Goal: Task Accomplishment & Management: Manage account settings

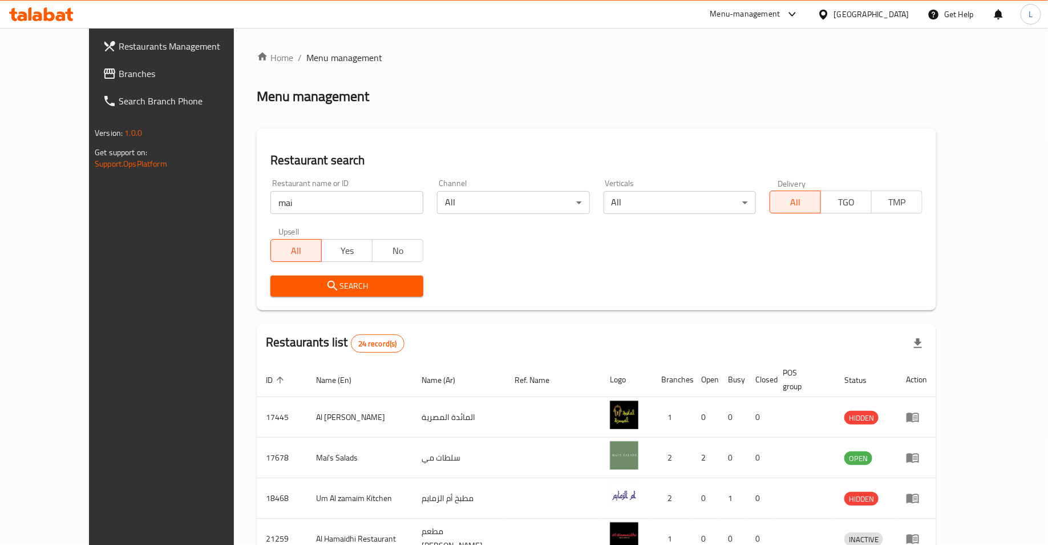
click at [271, 209] on input "mai" at bounding box center [347, 202] width 153 height 23
type input "shahzads"
click button "Search" at bounding box center [347, 286] width 153 height 21
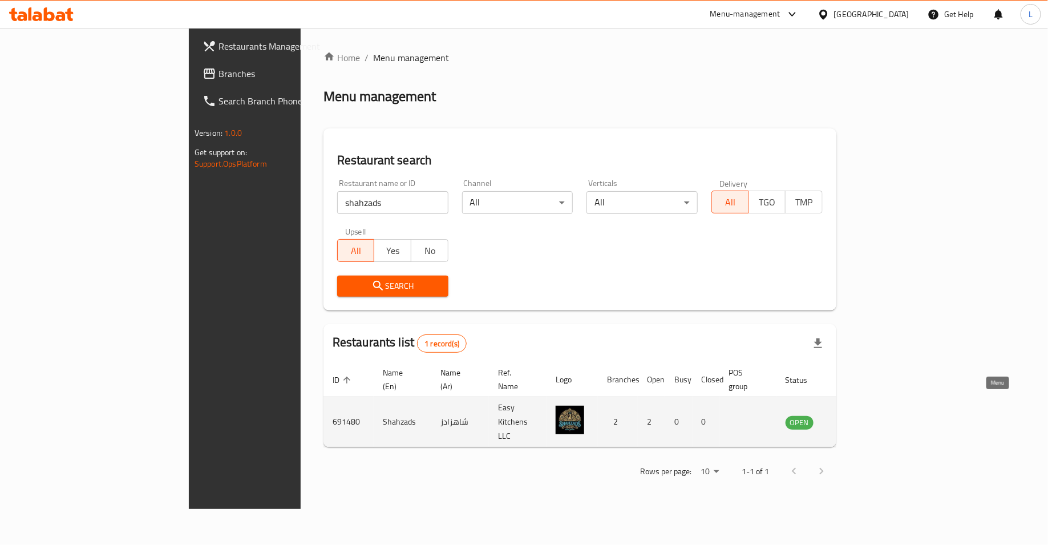
click at [857, 421] on icon "enhanced table" at bounding box center [855, 423] width 4 height 5
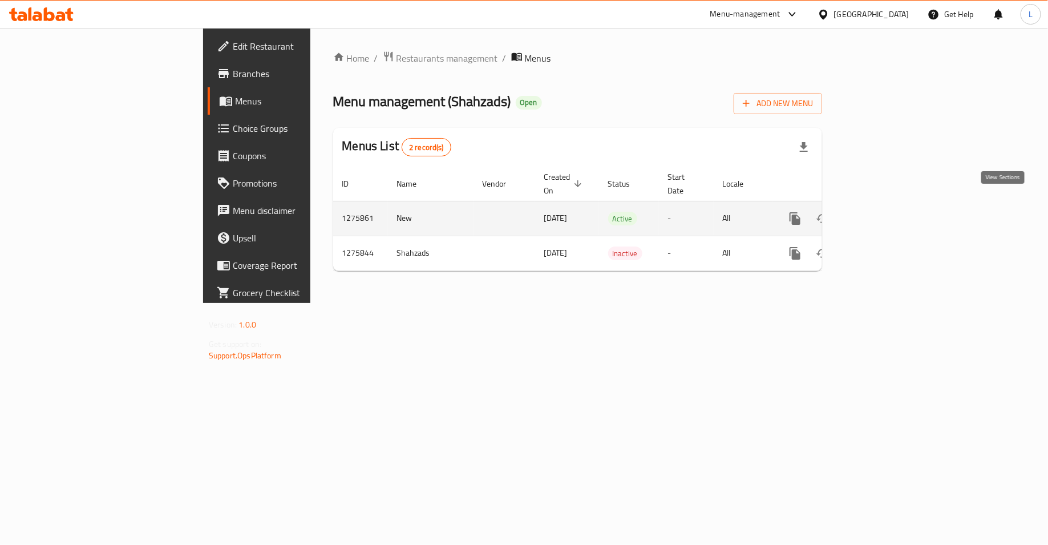
click at [885, 212] on icon "enhanced table" at bounding box center [878, 219] width 14 height 14
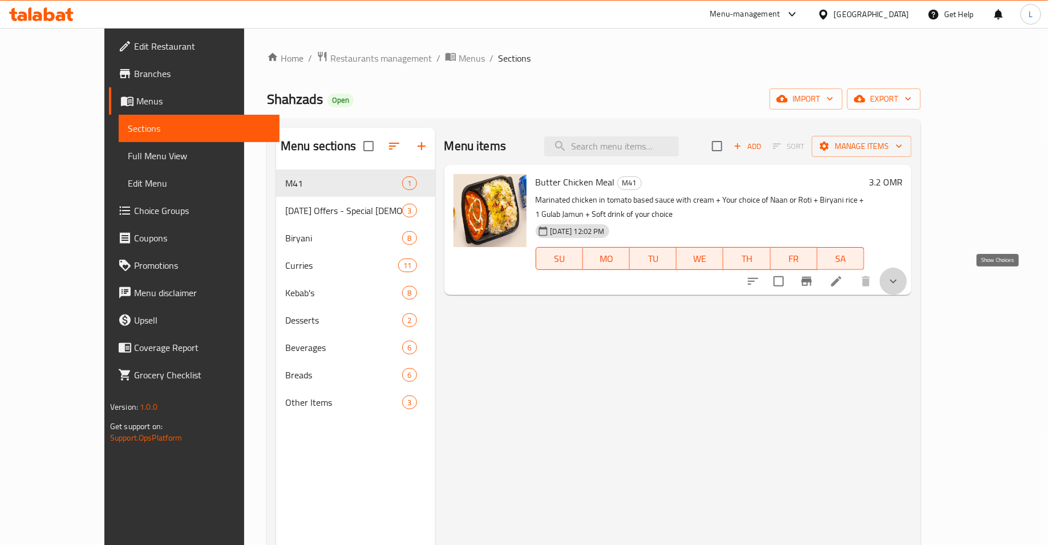
click at [901, 286] on icon "show more" at bounding box center [894, 282] width 14 height 14
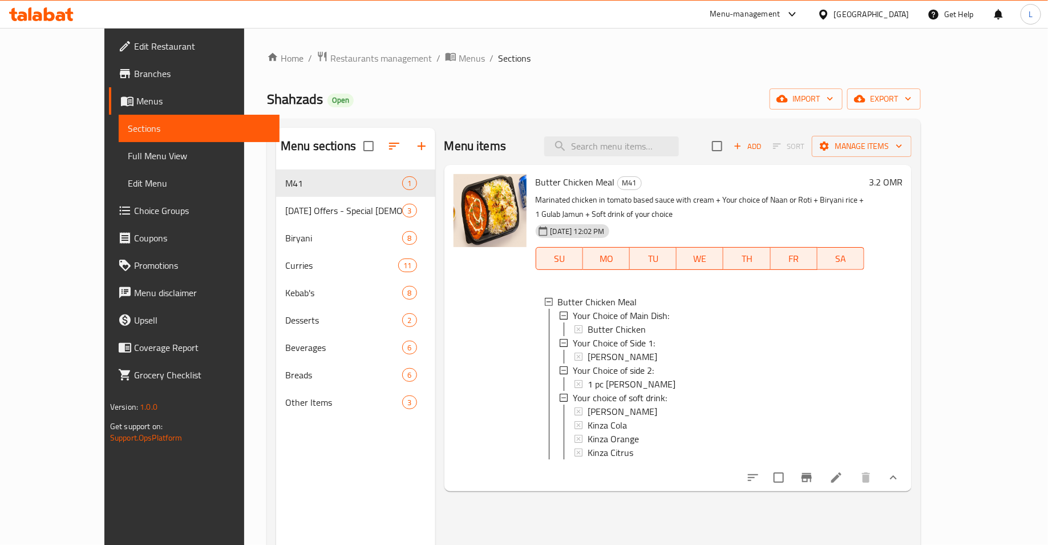
click at [843, 476] on icon at bounding box center [837, 478] width 14 height 14
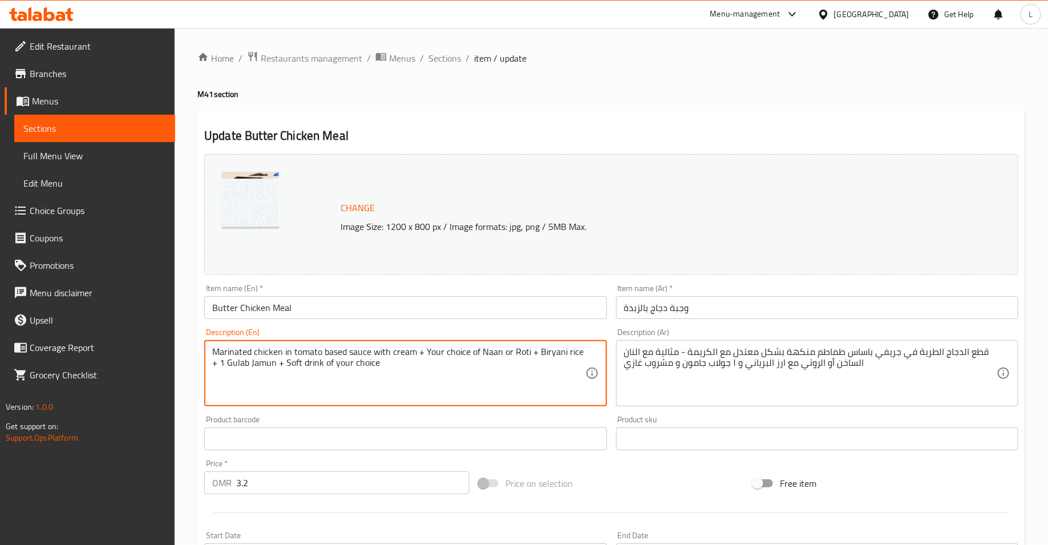
drag, startPoint x: 536, startPoint y: 351, endPoint x: 427, endPoint y: 350, distance: 109.0
type textarea "Marinated chicken in tomato based sauce with cream + Biryani rice + 1 Gulab Jam…"
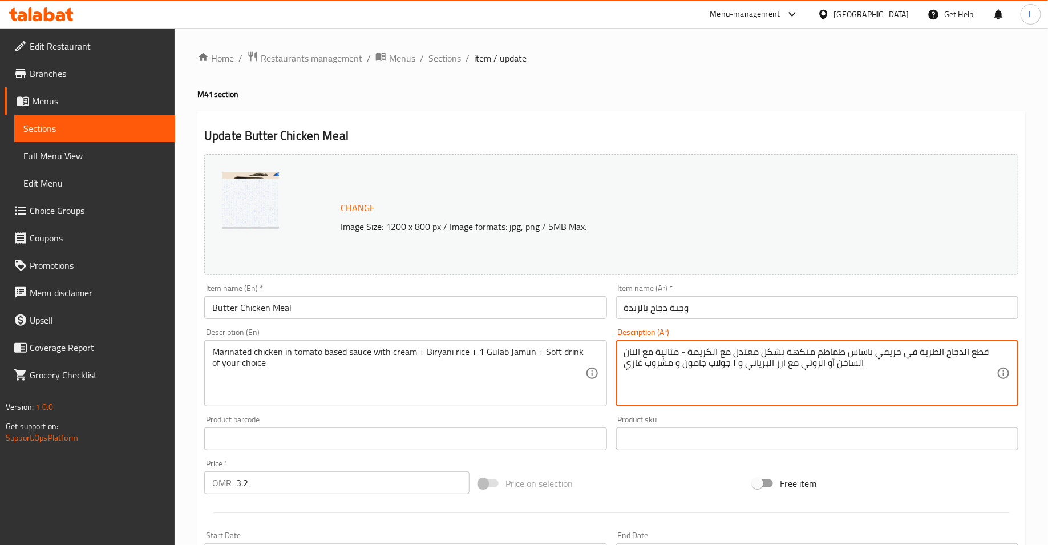
drag, startPoint x: 653, startPoint y: 352, endPoint x: 801, endPoint y: 364, distance: 147.8
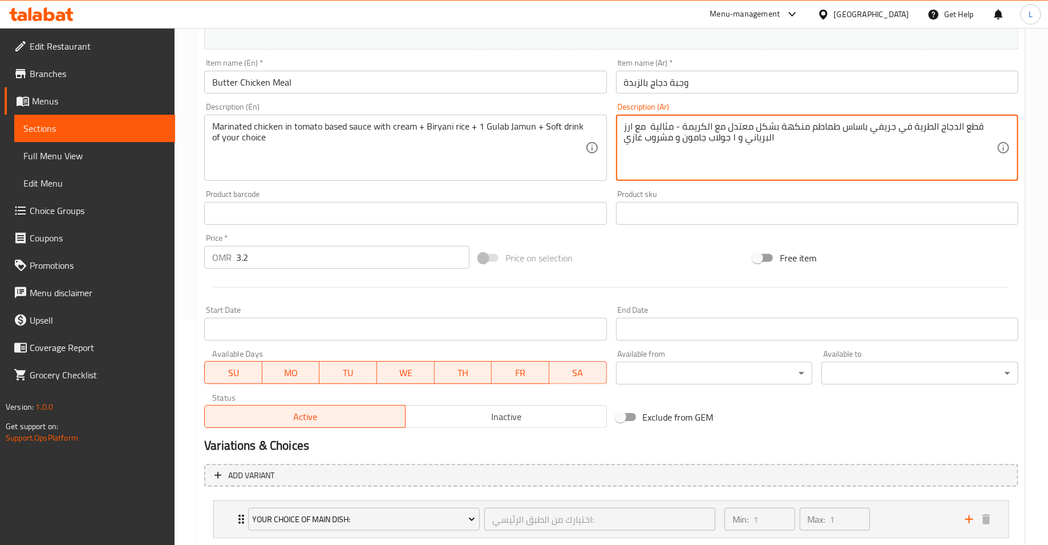
scroll to position [435, 0]
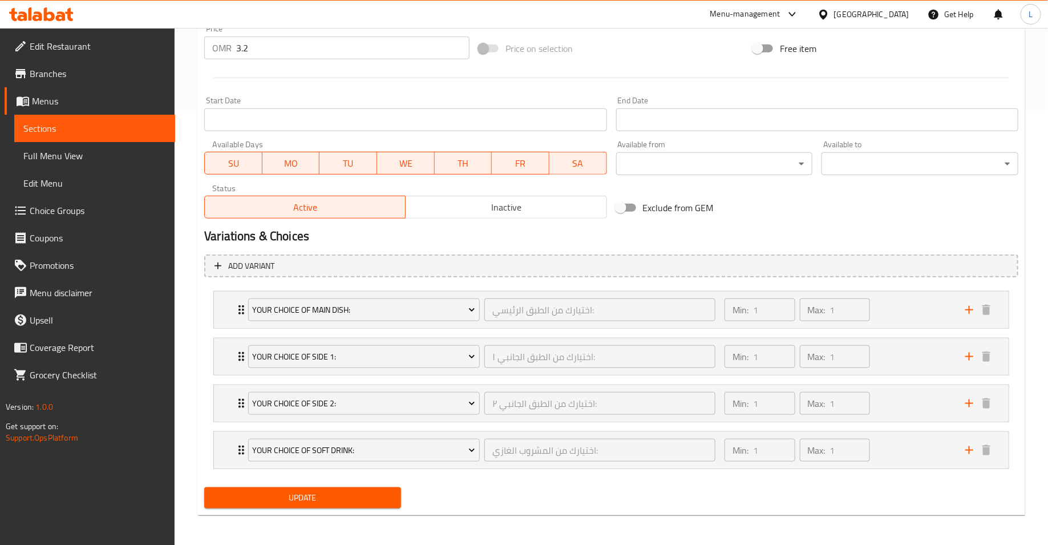
type textarea "قطع الدجاج الطرية في جريفي باساس طماطم منكهة بشكل معتدل مع الكريمة - مثالية مع …"
click at [344, 497] on span "Update" at bounding box center [302, 498] width 179 height 14
click at [56, 212] on span "Choice Groups" at bounding box center [98, 211] width 136 height 14
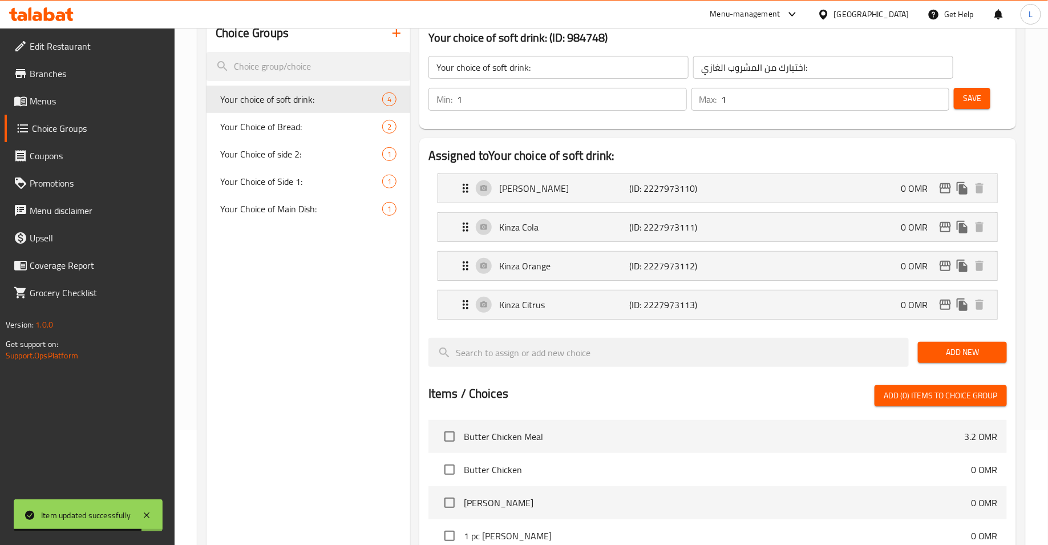
scroll to position [80, 0]
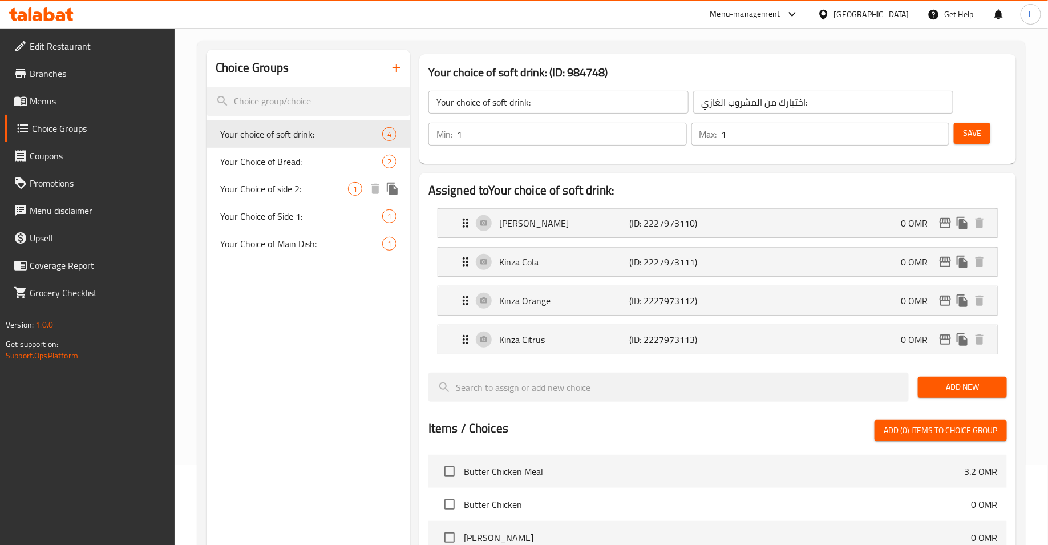
click at [272, 189] on span "Your Choice of side 2:" at bounding box center [284, 189] width 128 height 14
type input "Your Choice of side 2:"
type input "اختيارك من الطبق الجانبي ٢:"
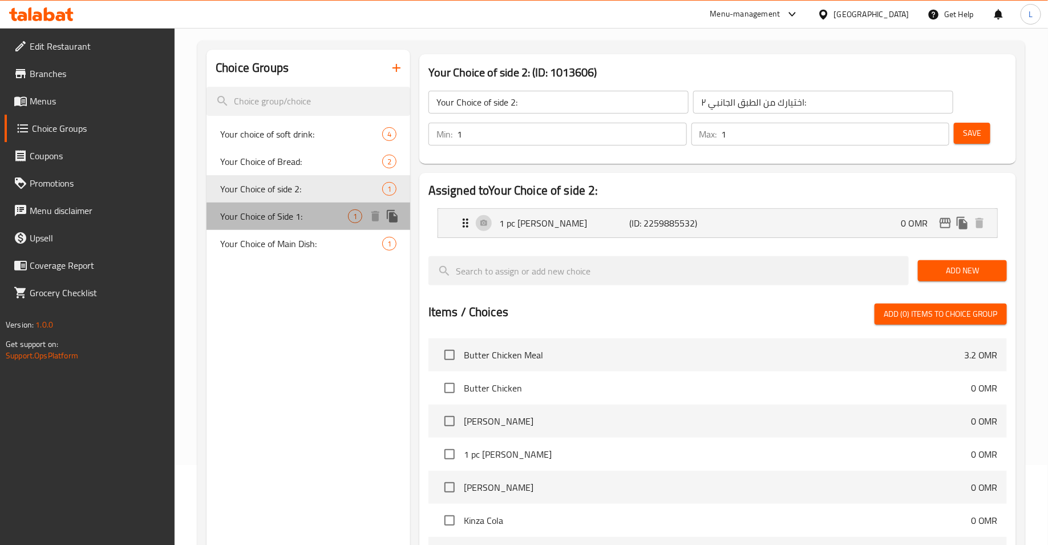
click at [273, 209] on span "Your Choice of Side 1:" at bounding box center [284, 216] width 128 height 14
type input "Your Choice of Side 1:"
type input "اختيارك من الطبق الجانبي ١:"
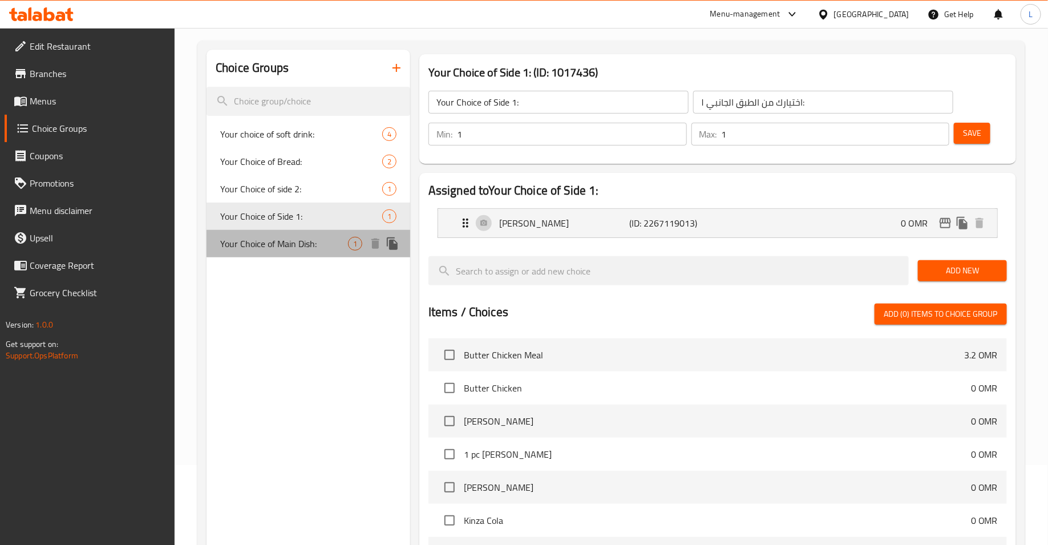
click at [249, 239] on span "Your Choice of Main Dish:" at bounding box center [284, 244] width 128 height 14
type input "Your Choice of Main Dish:"
type input "اختيارك من الطبق الرئيسي:"
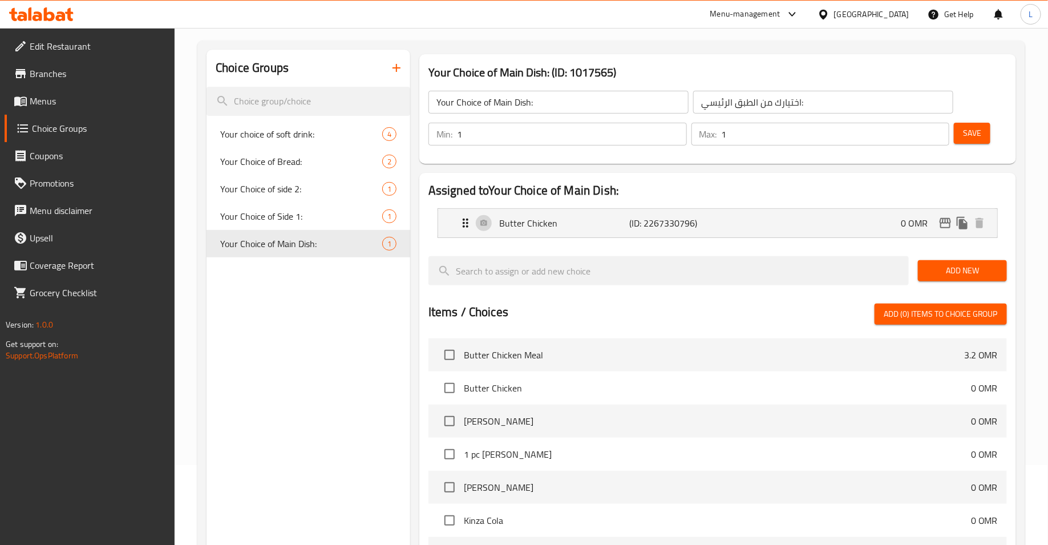
click at [94, 87] on link "Menus" at bounding box center [90, 100] width 171 height 27
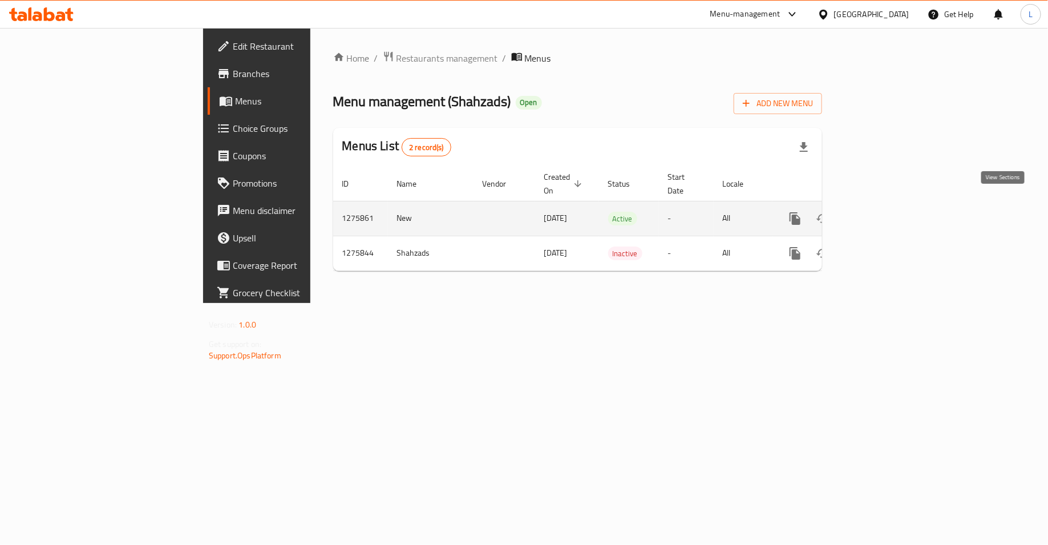
click at [885, 212] on icon "enhanced table" at bounding box center [878, 219] width 14 height 14
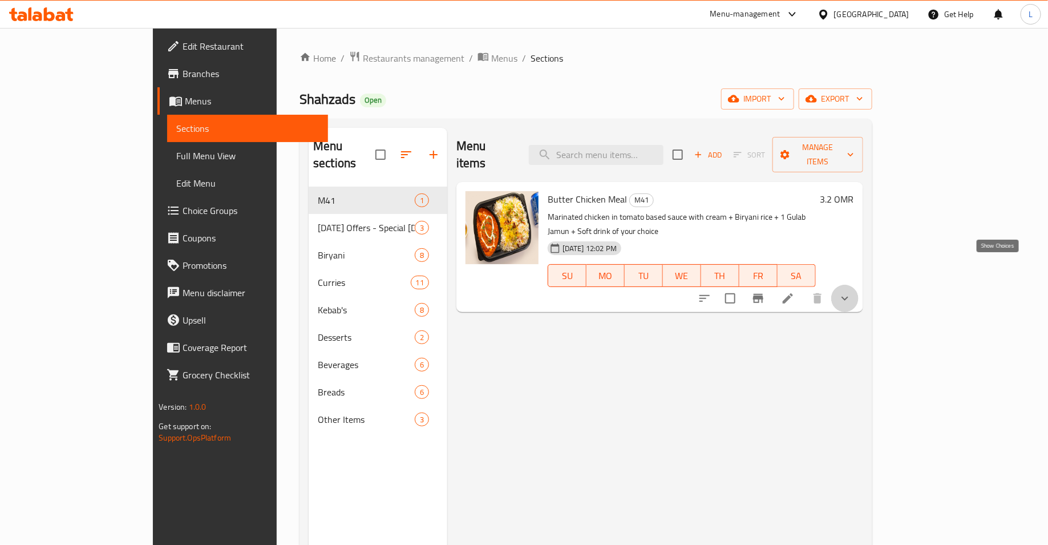
click at [852, 292] on icon "show more" at bounding box center [845, 299] width 14 height 14
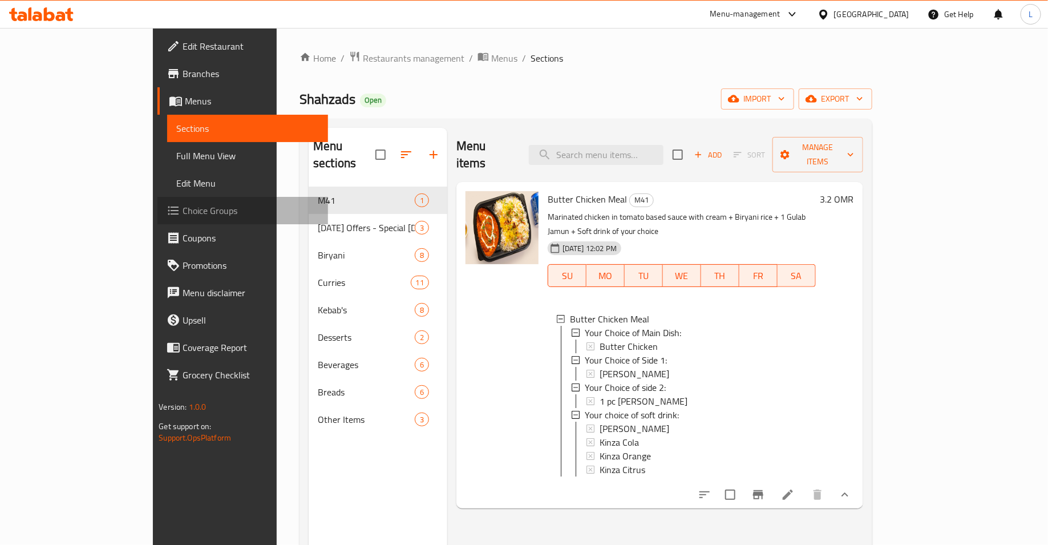
click at [183, 214] on span "Choice Groups" at bounding box center [251, 211] width 136 height 14
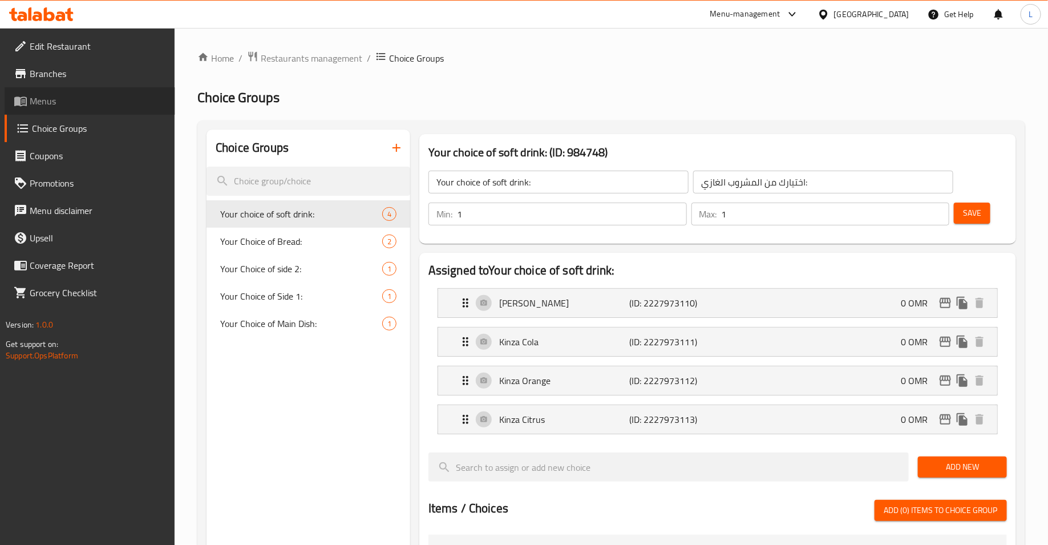
click at [52, 95] on span "Menus" at bounding box center [98, 101] width 136 height 14
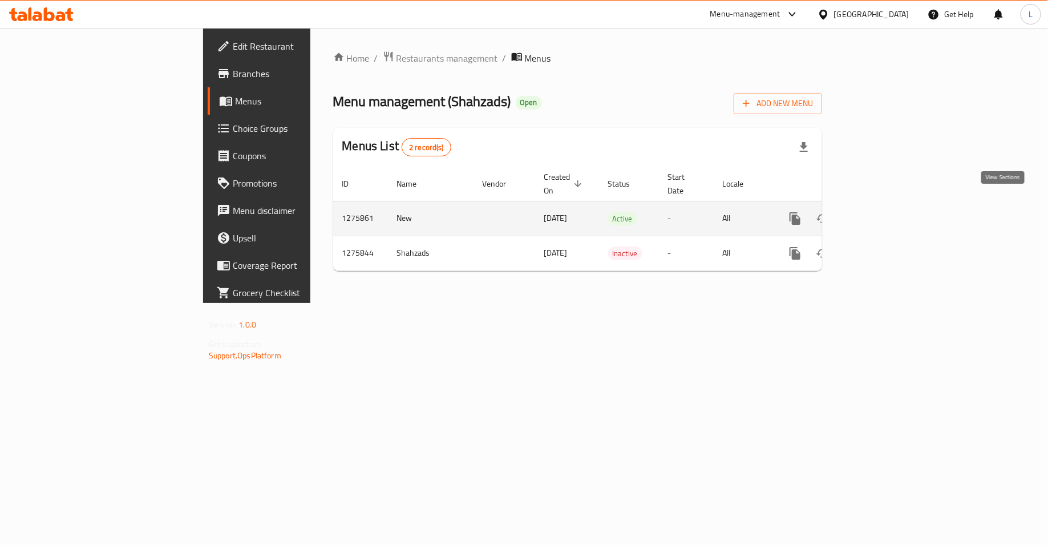
click at [885, 212] on icon "enhanced table" at bounding box center [878, 219] width 14 height 14
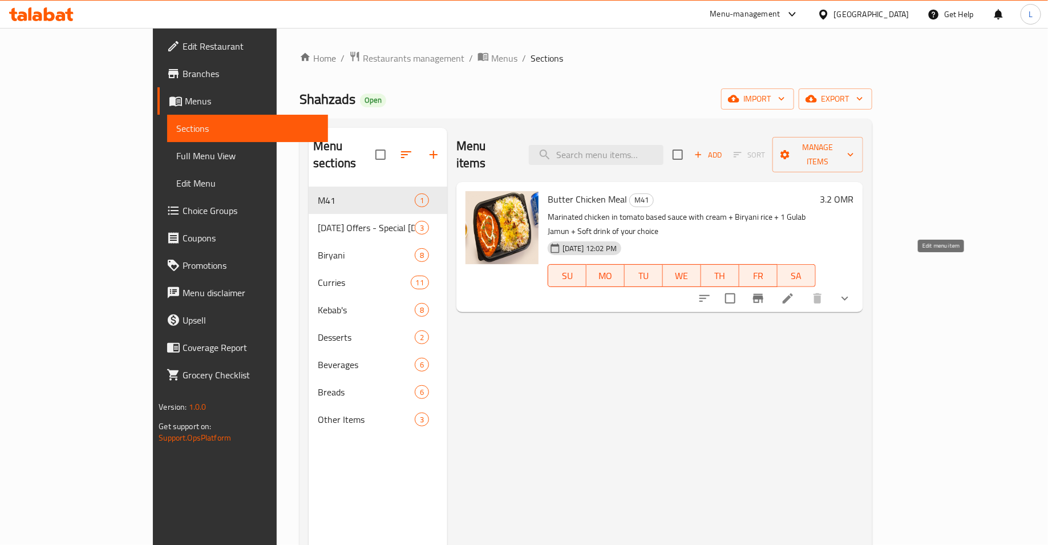
click at [795, 292] on icon at bounding box center [788, 299] width 14 height 14
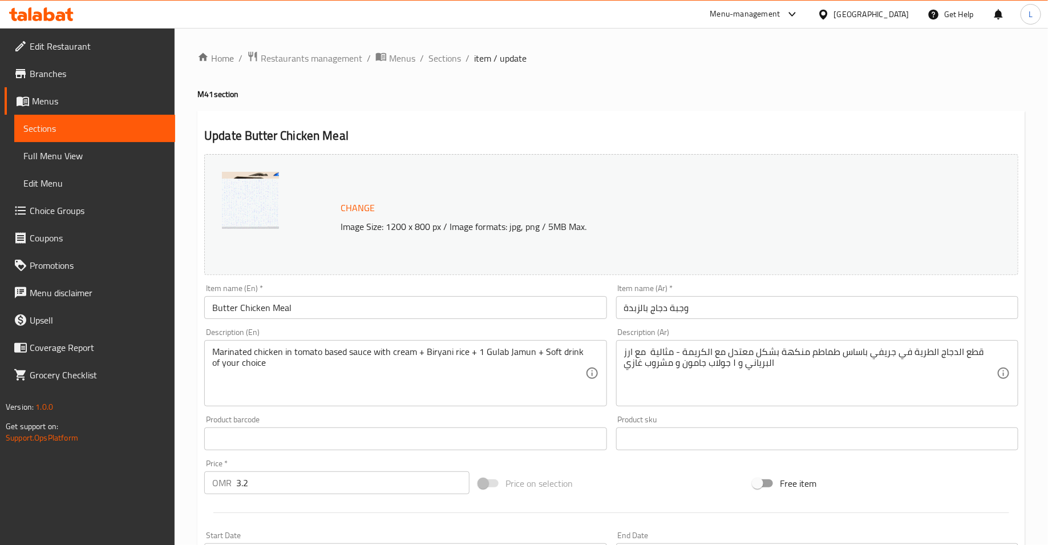
click at [82, 106] on span "Menus" at bounding box center [99, 101] width 134 height 14
